Goal: Information Seeking & Learning: Learn about a topic

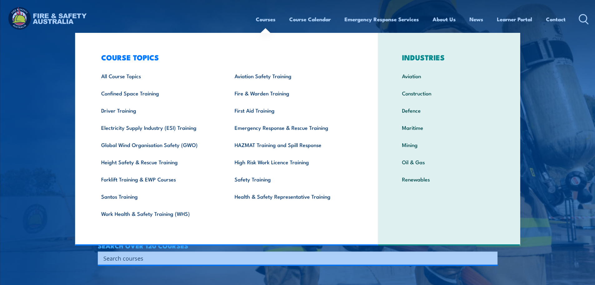
click at [261, 20] on link "Courses" at bounding box center [266, 19] width 20 height 17
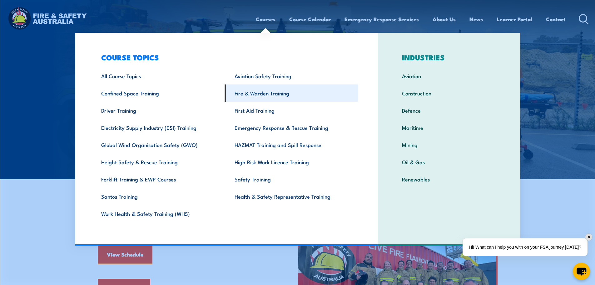
click at [261, 95] on link "Fire & Warden Training" at bounding box center [291, 92] width 133 height 17
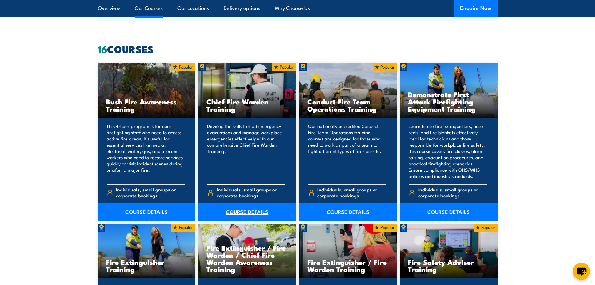
scroll to position [469, 0]
click at [245, 213] on link "COURSE DETAILS" at bounding box center [247, 210] width 98 height 17
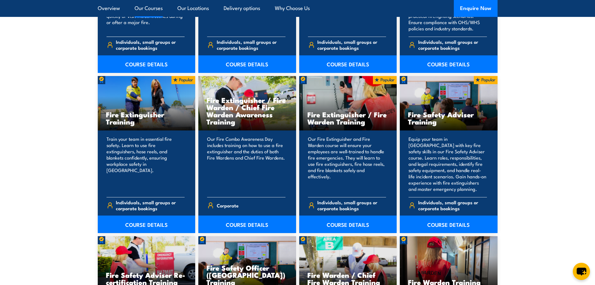
scroll to position [625, 0]
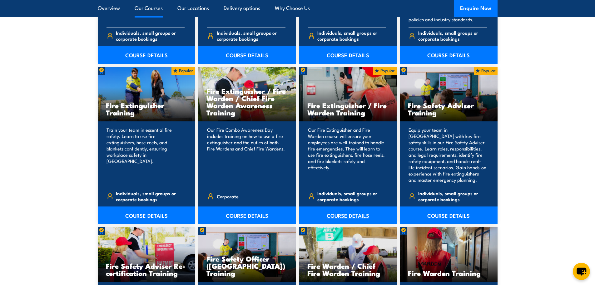
click at [345, 212] on link "COURSE DETAILS" at bounding box center [348, 214] width 98 height 17
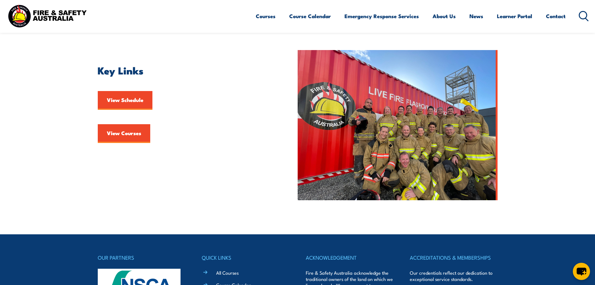
scroll to position [156, 0]
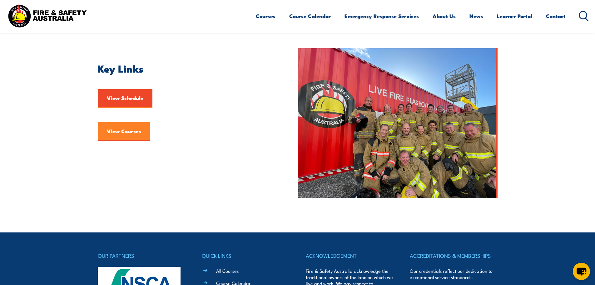
click at [128, 132] on link "View Courses" at bounding box center [124, 131] width 52 height 19
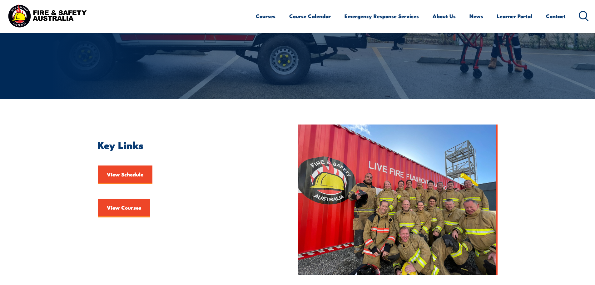
scroll to position [187, 0]
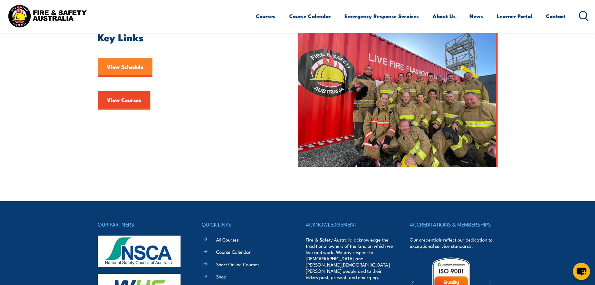
click at [123, 69] on link "View Schedule" at bounding box center [125, 67] width 55 height 19
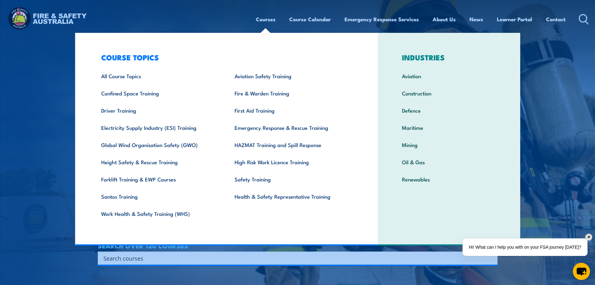
click at [266, 19] on link "Courses" at bounding box center [266, 19] width 20 height 17
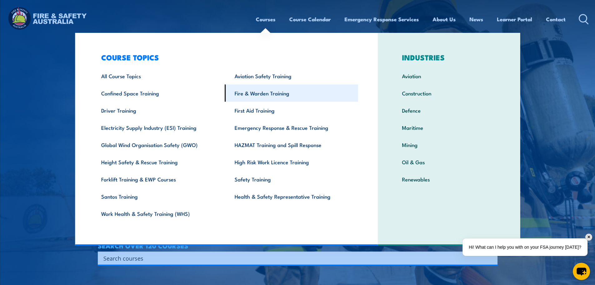
click at [269, 93] on link "Fire & Warden Training" at bounding box center [291, 92] width 133 height 17
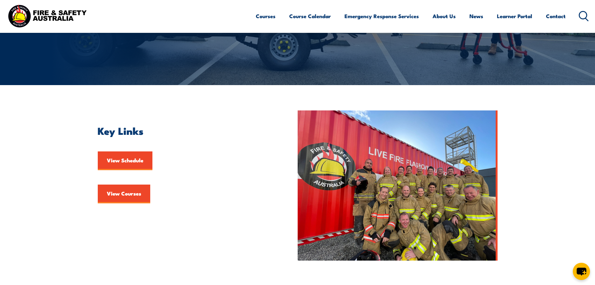
scroll to position [94, 0]
click at [122, 164] on link "View Schedule" at bounding box center [125, 161] width 55 height 19
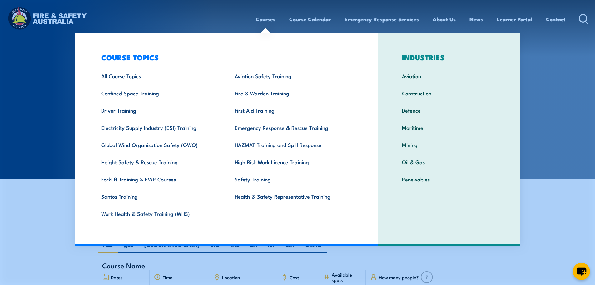
click at [264, 21] on link "Courses" at bounding box center [266, 19] width 20 height 17
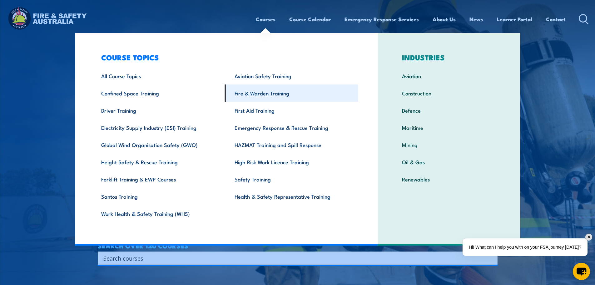
click at [262, 93] on link "Fire & Warden Training" at bounding box center [291, 92] width 133 height 17
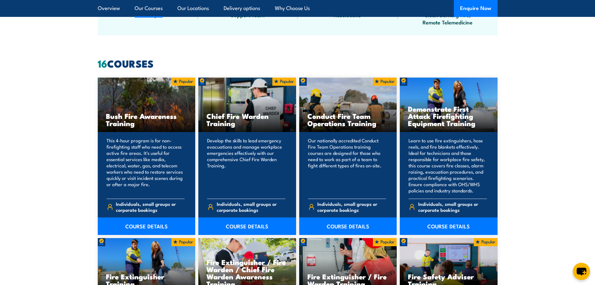
scroll to position [469, 0]
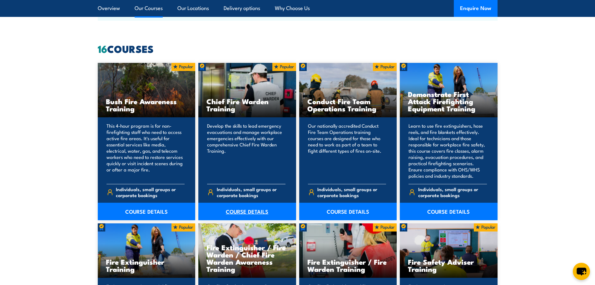
click at [248, 211] on link "COURSE DETAILS" at bounding box center [247, 210] width 98 height 17
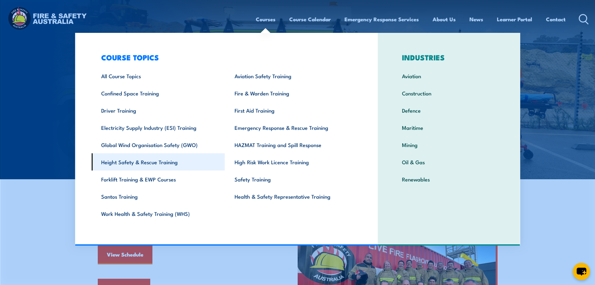
click at [116, 164] on link "Height Safety & Rescue Training" at bounding box center [158, 161] width 133 height 17
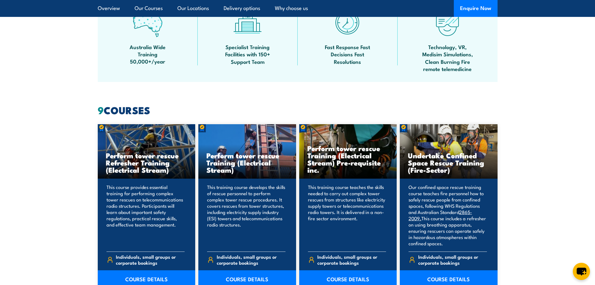
scroll to position [500, 0]
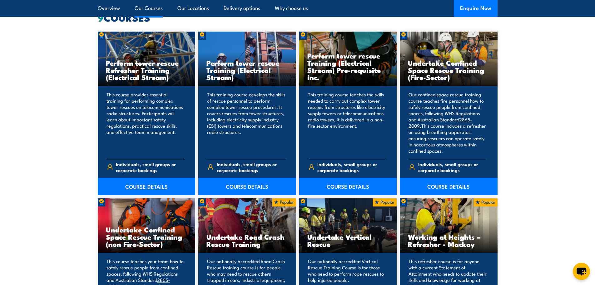
click at [127, 188] on link "COURSE DETAILS" at bounding box center [147, 185] width 98 height 17
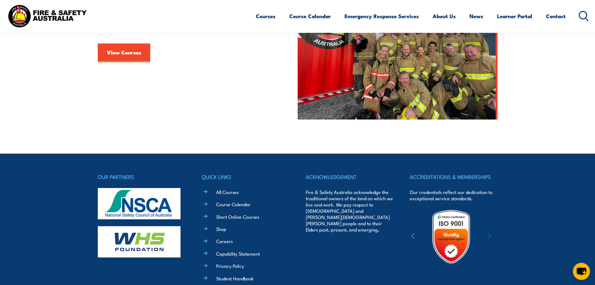
scroll to position [315, 0]
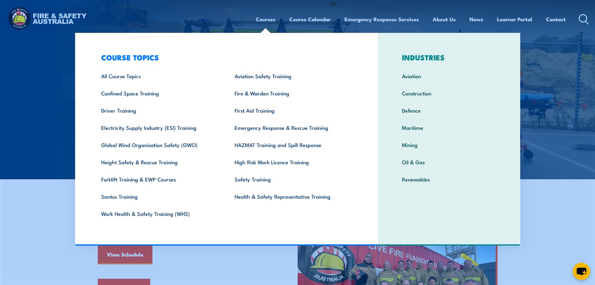
click at [257, 18] on link "Courses" at bounding box center [266, 19] width 20 height 17
click at [123, 110] on link "Driver Training" at bounding box center [158, 110] width 133 height 17
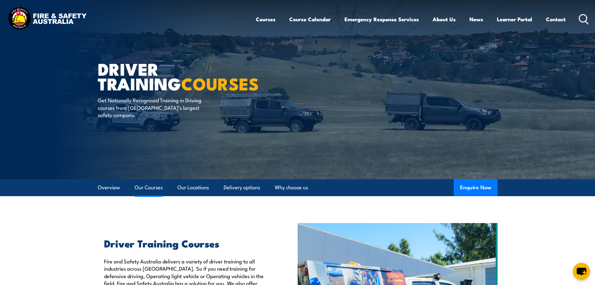
click at [140, 187] on link "Our Courses" at bounding box center [149, 187] width 28 height 17
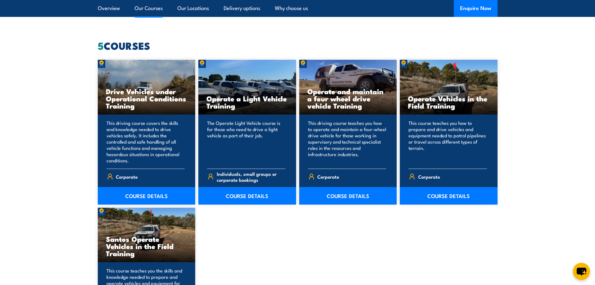
scroll to position [498, 0]
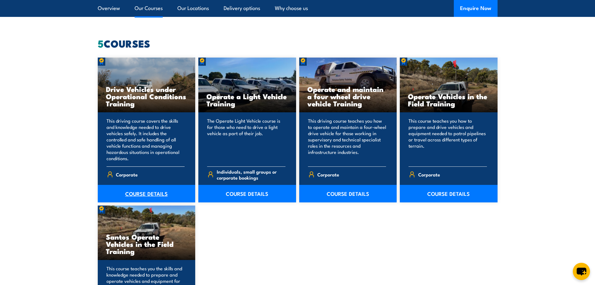
click at [137, 195] on link "COURSE DETAILS" at bounding box center [147, 193] width 98 height 17
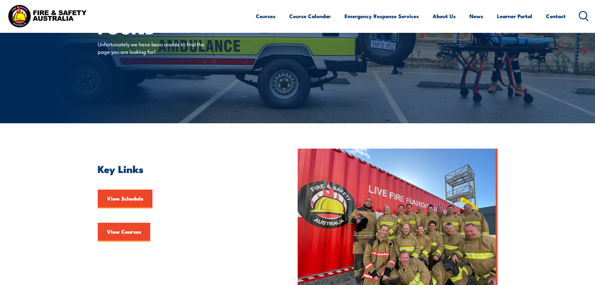
scroll to position [125, 0]
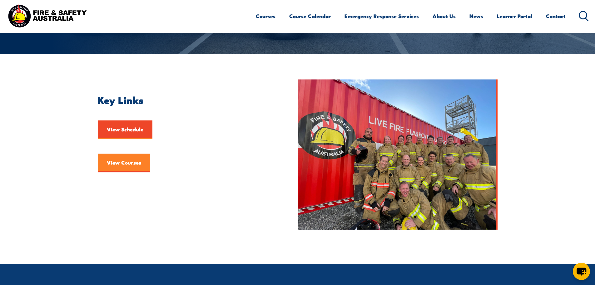
click at [123, 157] on link "View Courses" at bounding box center [124, 162] width 52 height 19
click at [122, 162] on link "View Courses" at bounding box center [124, 162] width 52 height 19
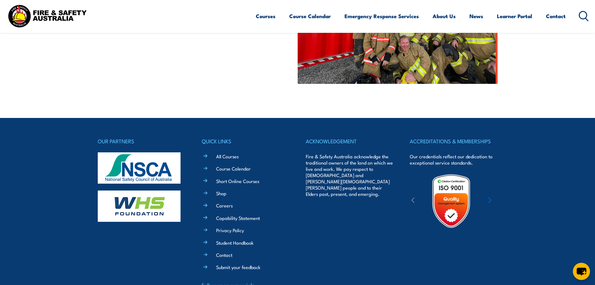
scroll to position [315, 0]
